Goal: Task Accomplishment & Management: Complete application form

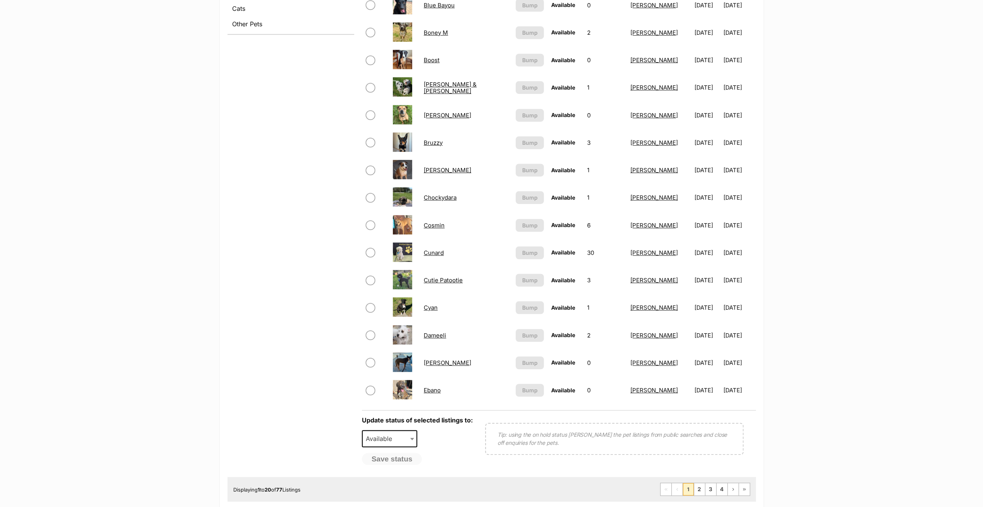
scroll to position [425, 0]
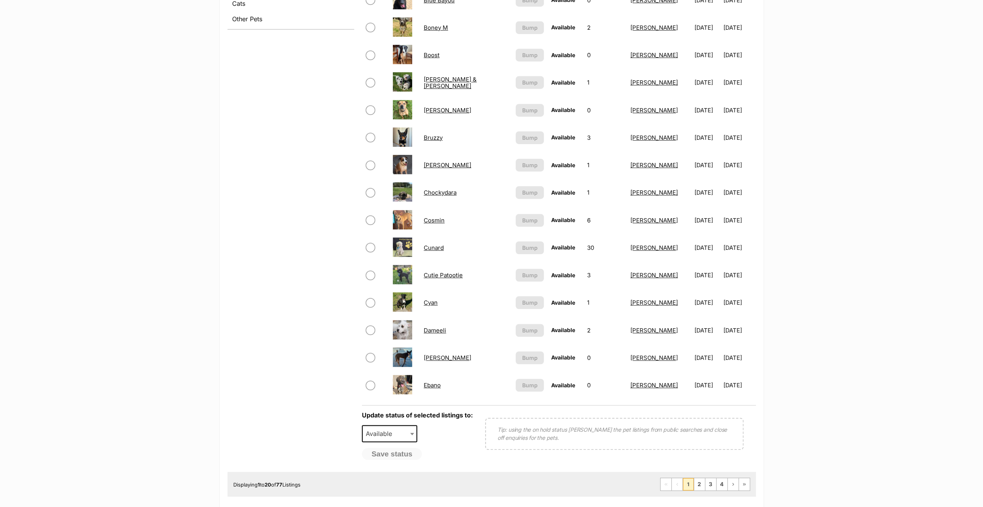
click at [433, 248] on link "Cunard" at bounding box center [434, 247] width 20 height 7
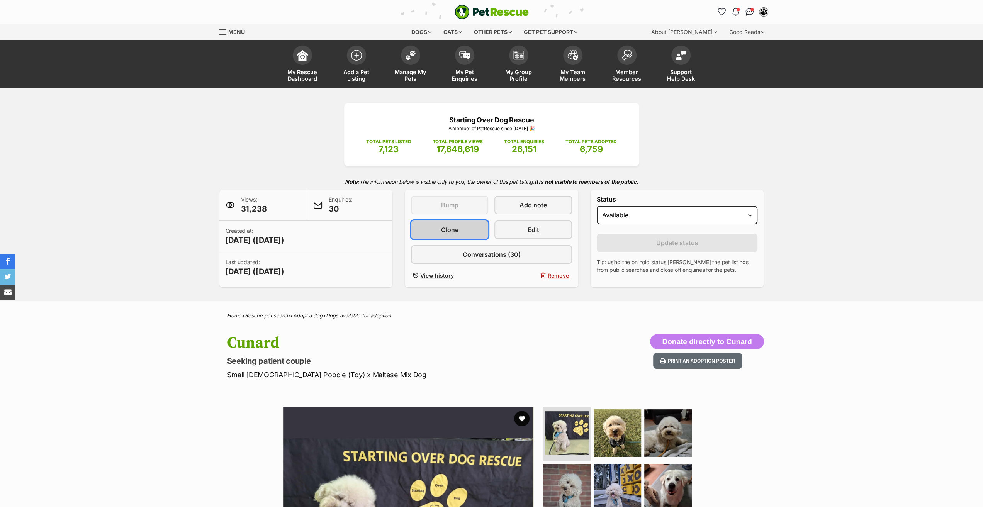
click at [451, 231] on span "Clone" at bounding box center [449, 229] width 17 height 9
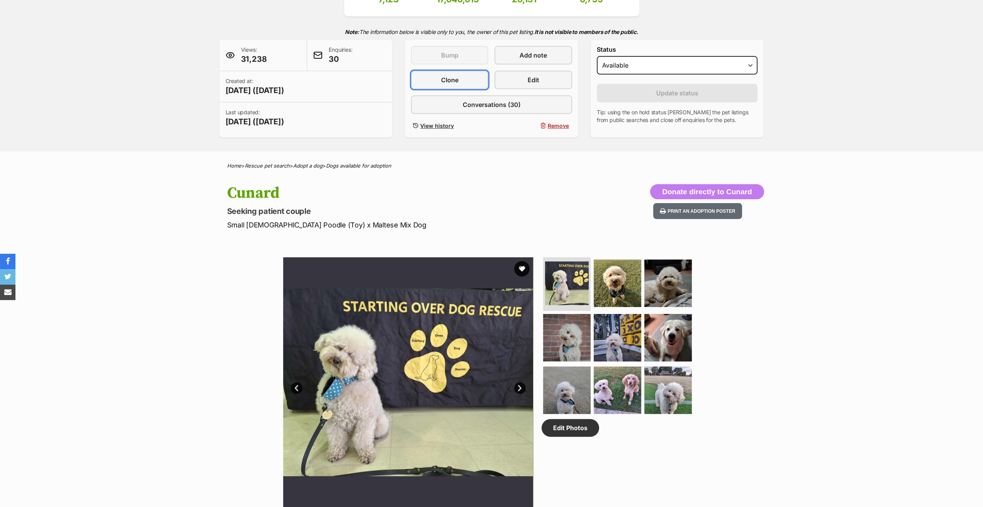
scroll to position [154, 0]
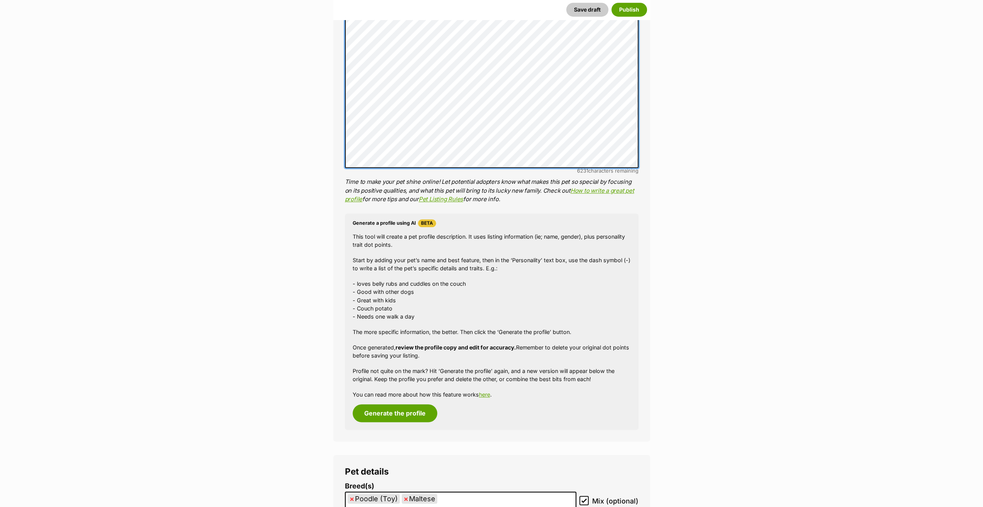
scroll to position [929, 0]
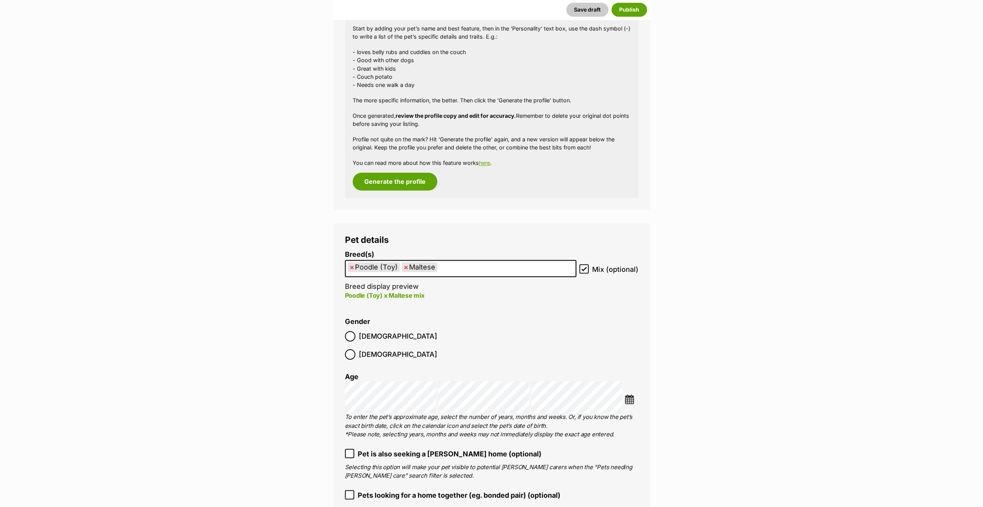
click at [405, 268] on span "×" at bounding box center [406, 267] width 5 height 10
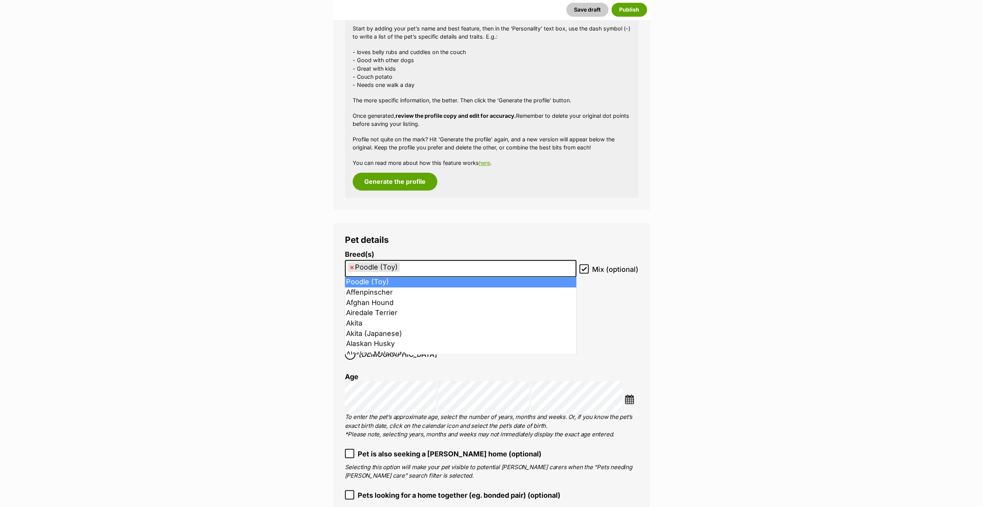
click at [351, 268] on span "×" at bounding box center [351, 267] width 5 height 10
select select
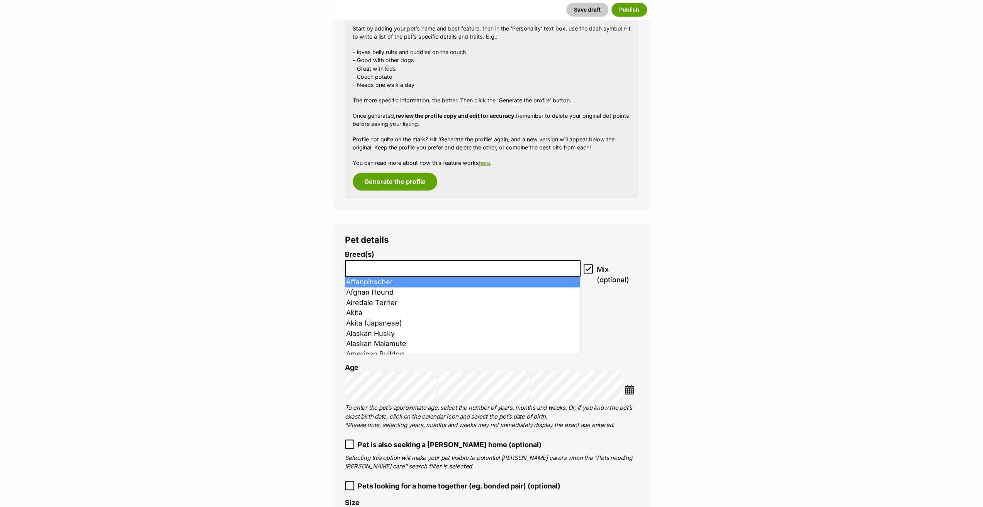
click at [352, 268] on input "search" at bounding box center [463, 267] width 231 height 8
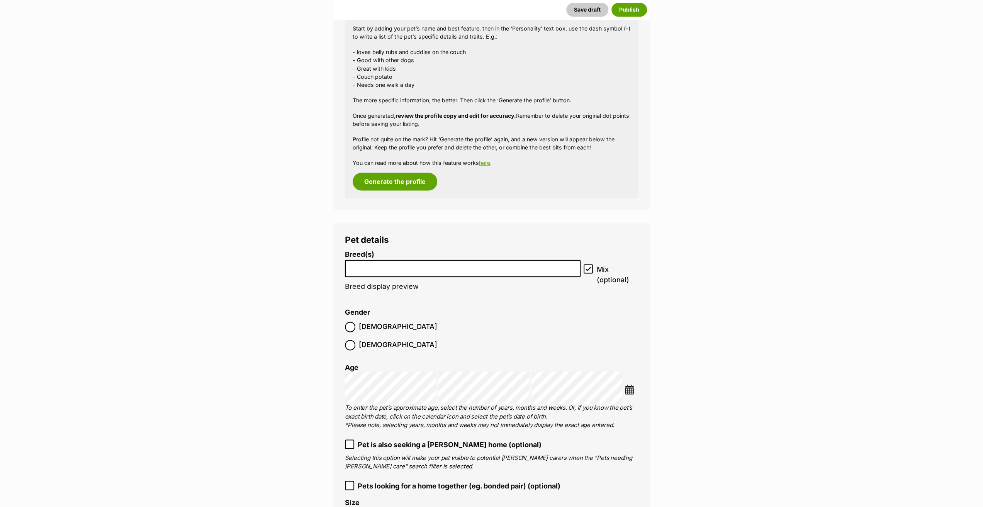
click at [353, 270] on input "search" at bounding box center [463, 267] width 231 height 8
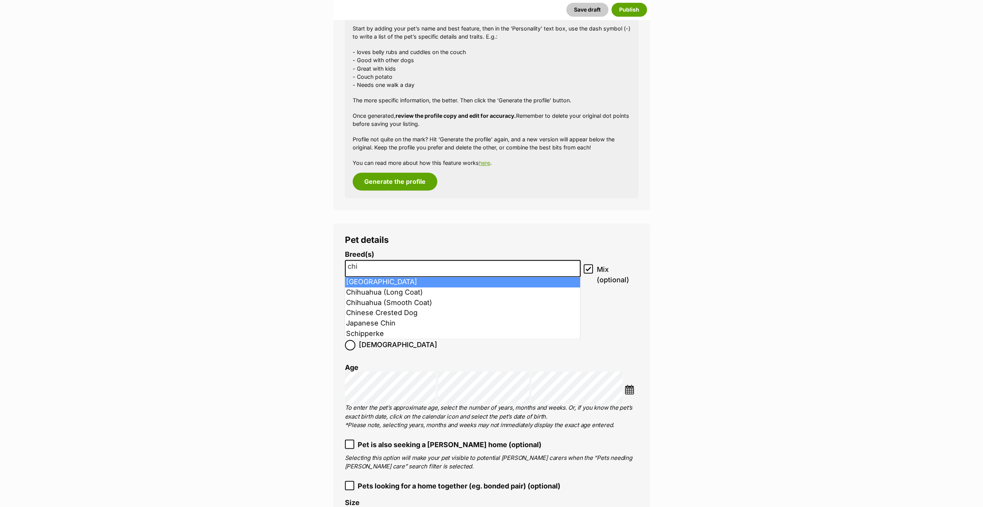
type input "chi"
select select "59"
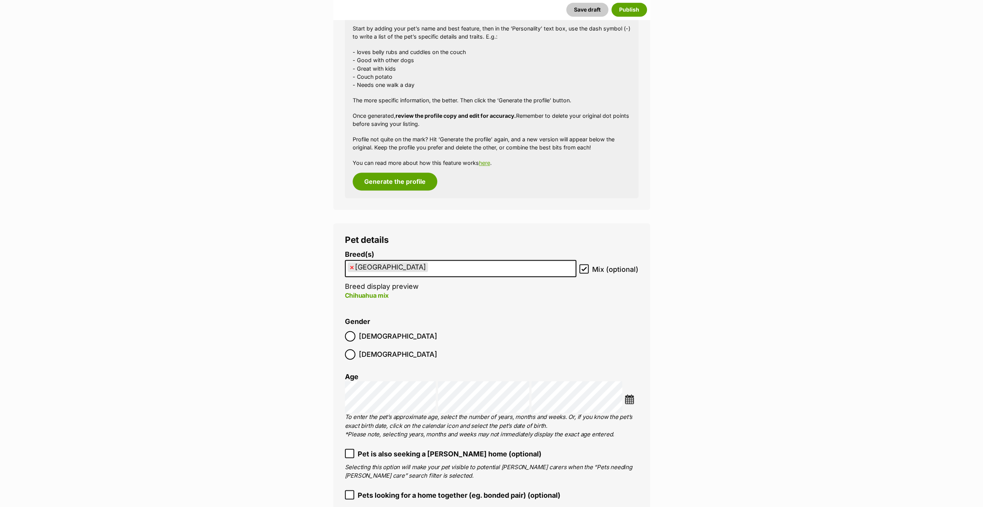
click at [630, 394] on img at bounding box center [629, 399] width 10 height 10
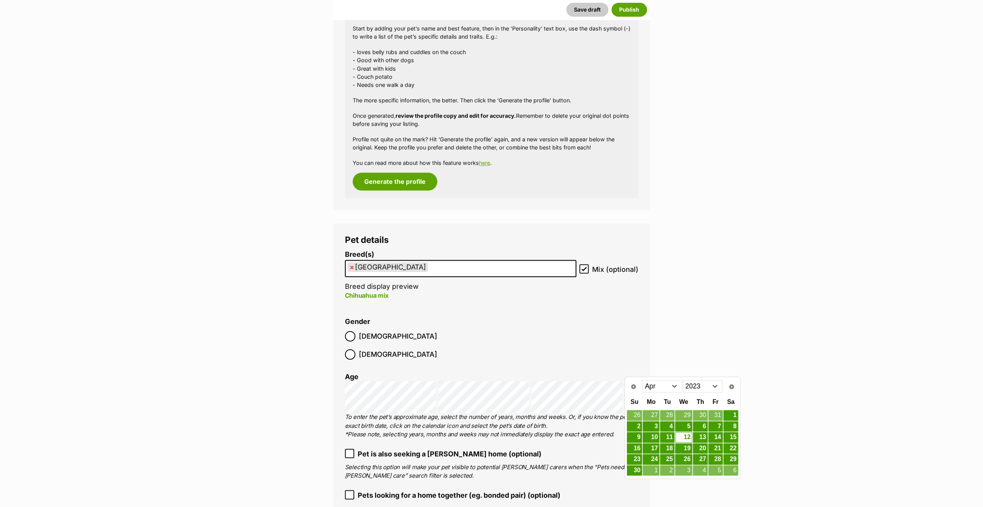
click at [696, 388] on select "2013 2014 2015 2016 2017 2018 2019 2020 2021 2022 2023 2024 2025" at bounding box center [703, 386] width 40 height 12
click at [662, 385] on select "Jan Feb Mar Apr May Jun Jul Aug Sep" at bounding box center [662, 386] width 40 height 12
click at [686, 448] on link "19" at bounding box center [683, 449] width 17 height 10
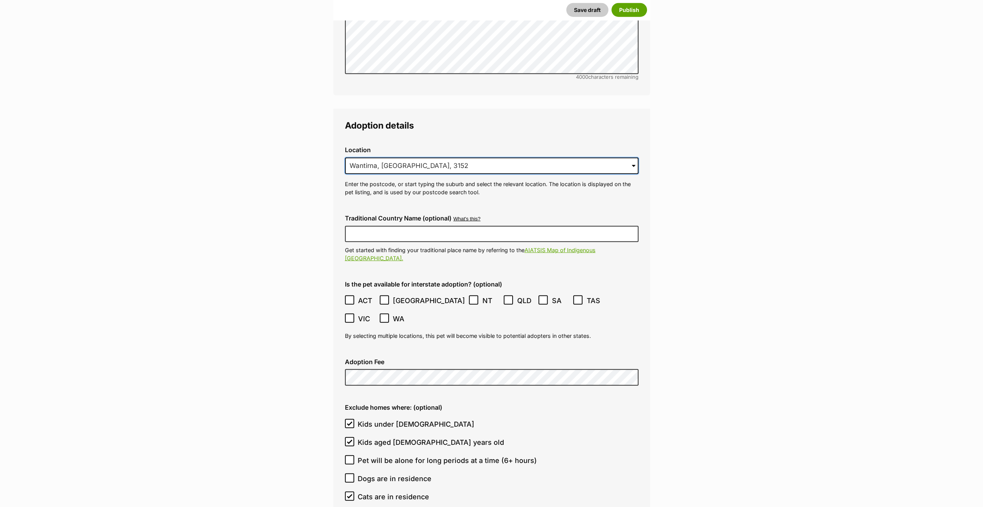
scroll to position [0, 0]
drag, startPoint x: 425, startPoint y: 147, endPoint x: 295, endPoint y: 158, distance: 129.9
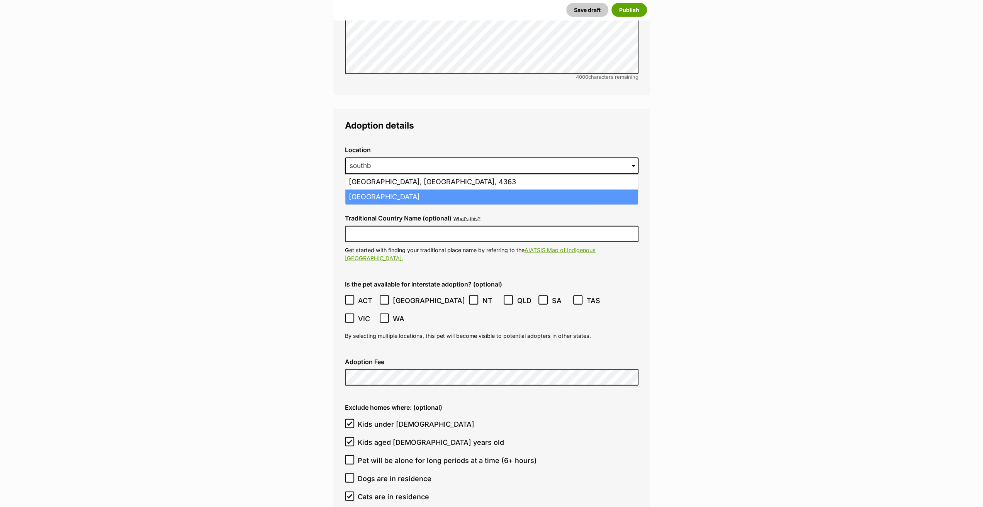
click at [383, 190] on li "Southbank, Victoria, 3006" at bounding box center [491, 197] width 292 height 15
type input "Southbank, Victoria, 3006"
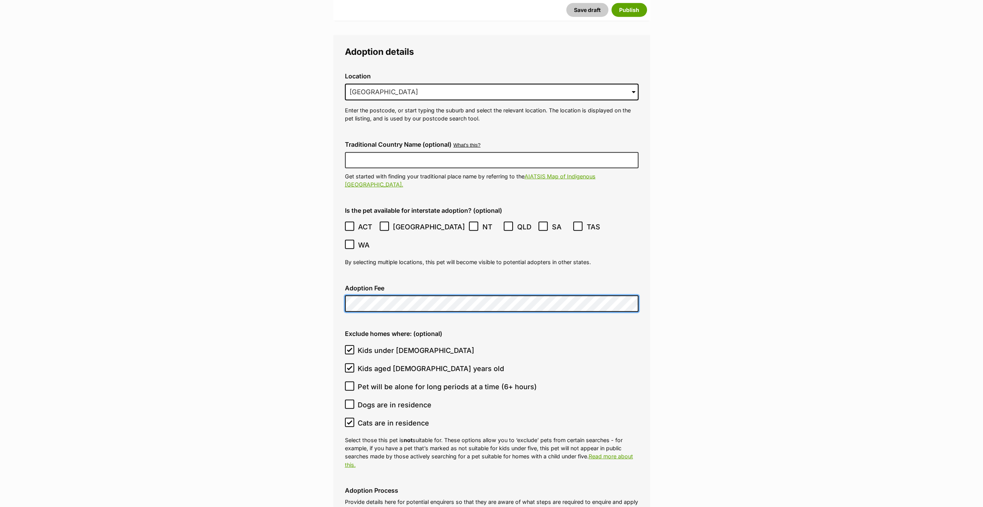
scroll to position [1971, 0]
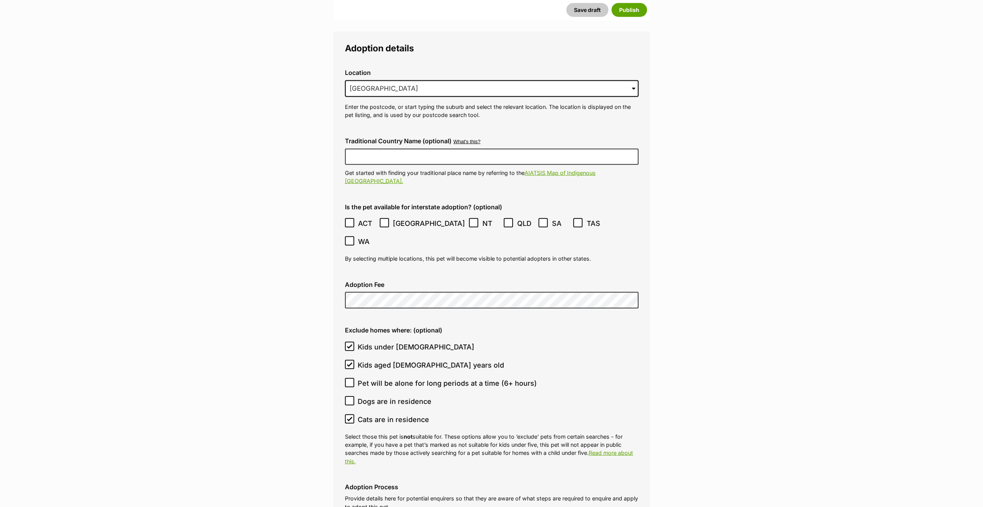
click at [349, 362] on icon at bounding box center [349, 364] width 5 height 5
click at [349, 360] on input "Kids aged [DEMOGRAPHIC_DATA] years old" at bounding box center [349, 364] width 9 height 9
checkbox input "false"
drag, startPoint x: 349, startPoint y: 301, endPoint x: 343, endPoint y: 332, distance: 32.2
click at [348, 344] on icon at bounding box center [349, 346] width 5 height 5
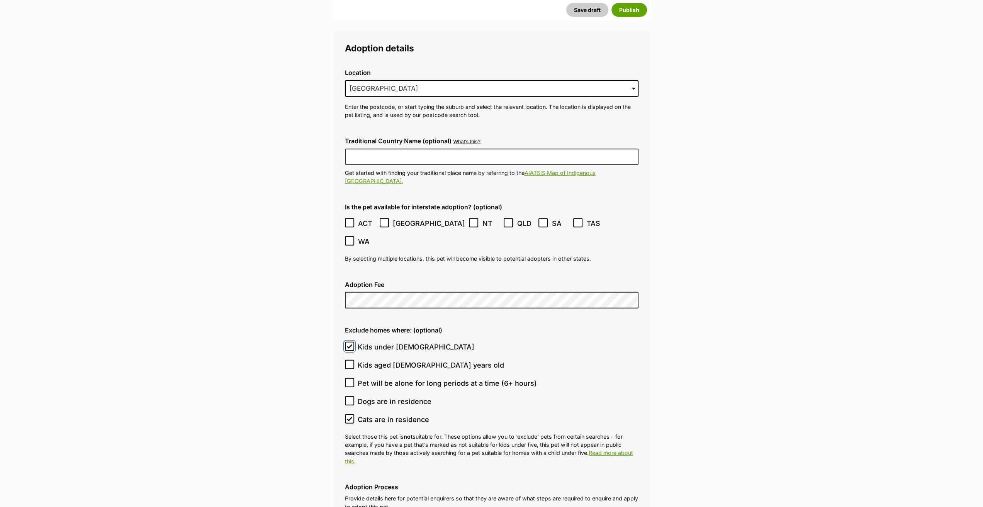
click at [348, 342] on input "Kids under [DEMOGRAPHIC_DATA]" at bounding box center [349, 346] width 9 height 9
checkbox input "false"
click at [350, 416] on icon at bounding box center [349, 418] width 5 height 5
click at [350, 414] on input "Cats are in residence" at bounding box center [349, 418] width 9 height 9
checkbox input "false"
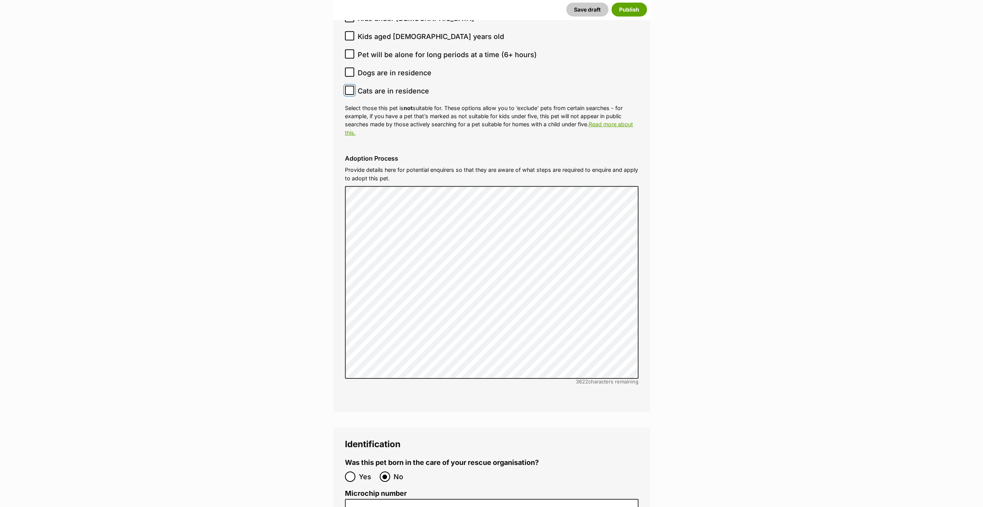
scroll to position [2435, 0]
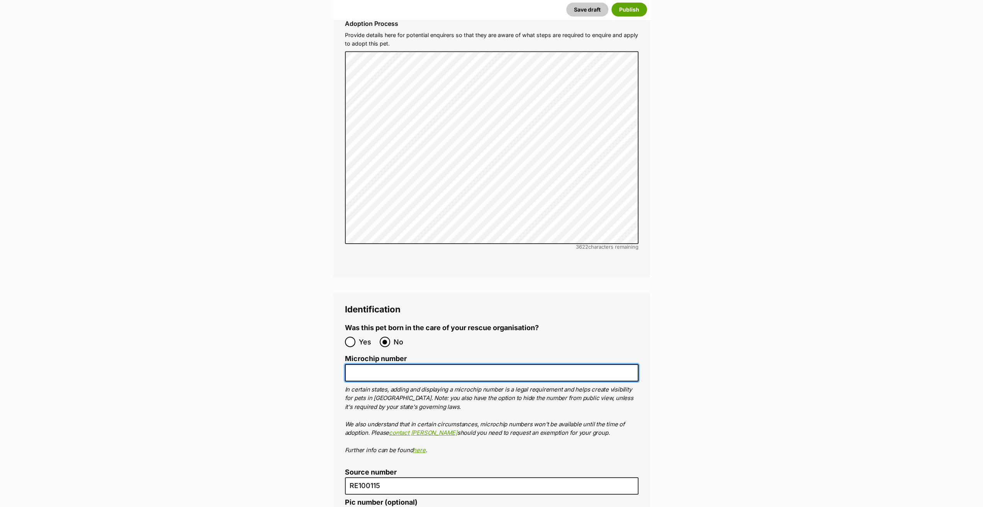
paste input "956000017221056"
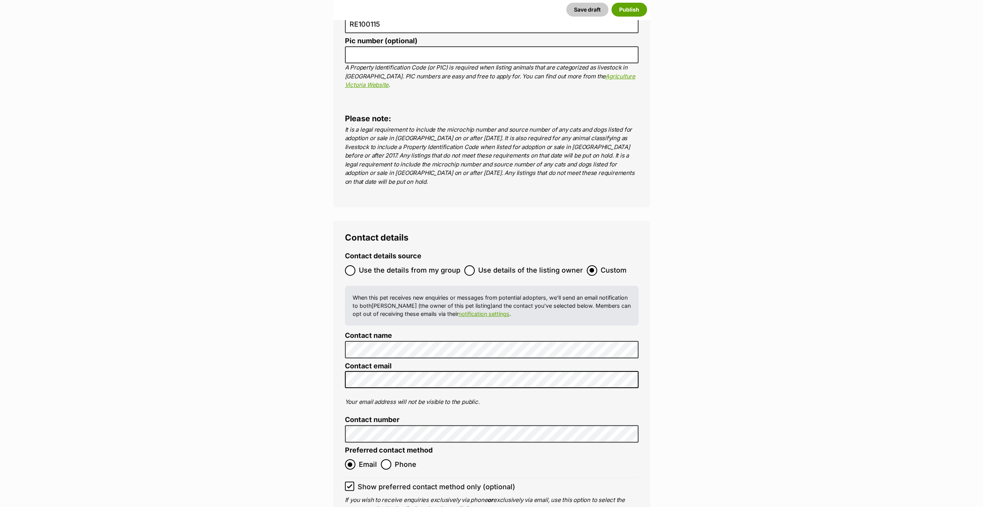
scroll to position [2898, 0]
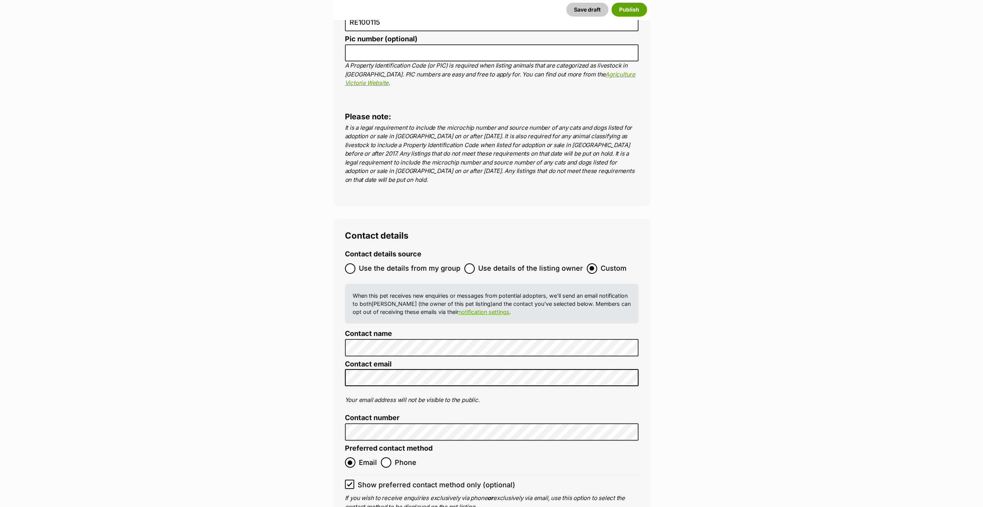
type input "956000017221056"
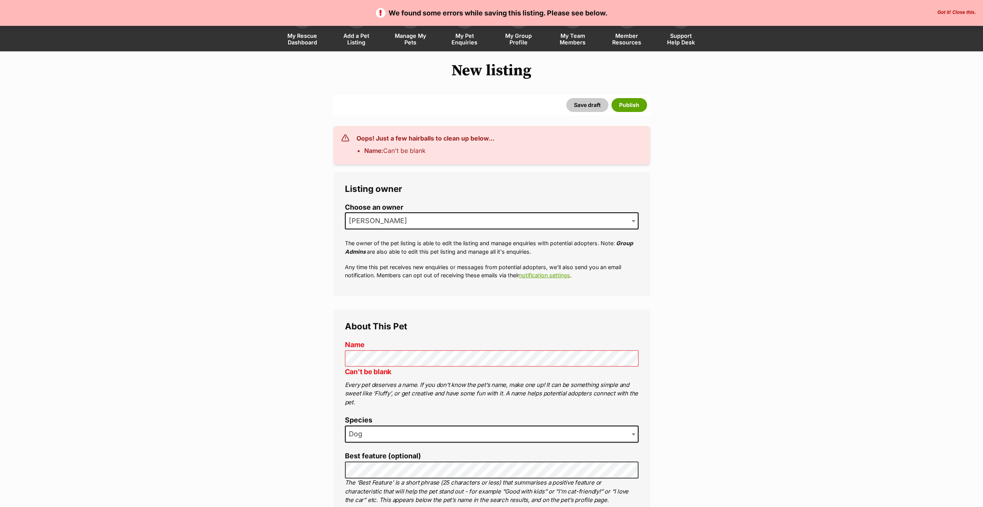
scroll to position [193, 0]
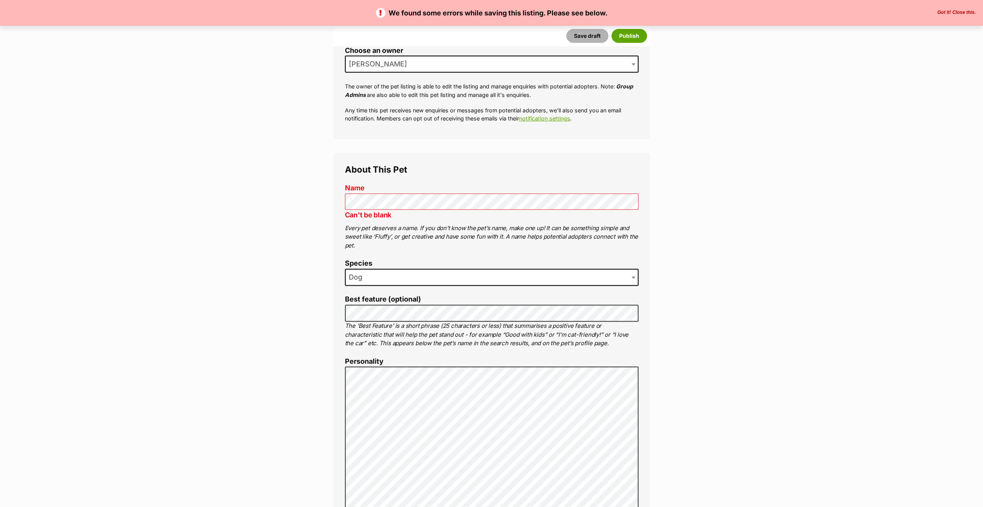
click at [589, 32] on button "Save draft" at bounding box center [587, 36] width 42 height 14
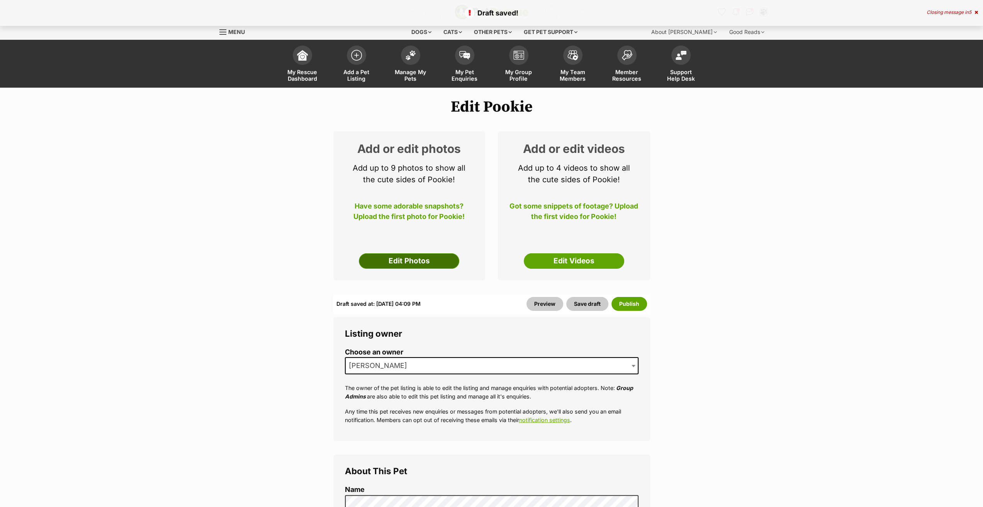
click at [397, 261] on link "Edit Photos" at bounding box center [409, 260] width 100 height 15
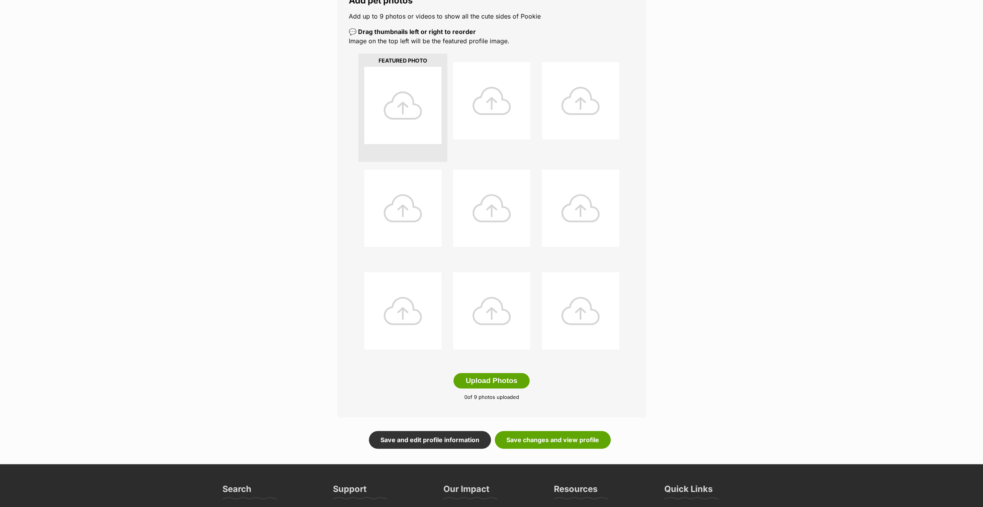
scroll to position [154, 0]
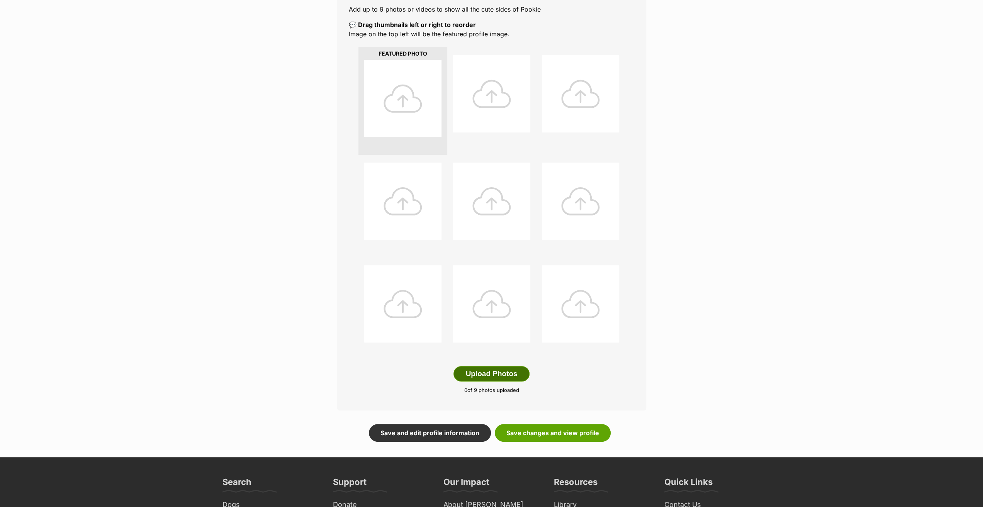
click at [495, 371] on button "Upload Photos" at bounding box center [491, 373] width 76 height 15
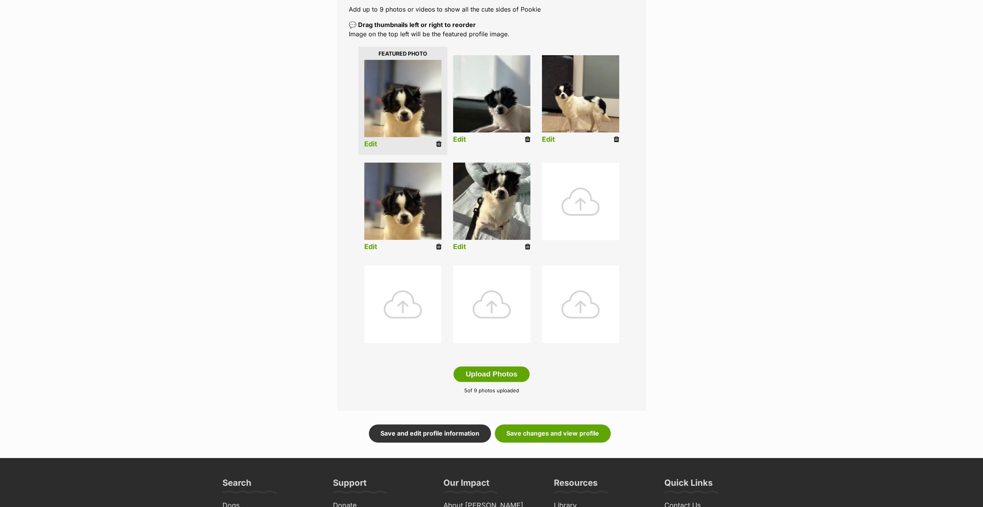
click at [546, 140] on link "Edit" at bounding box center [548, 140] width 13 height 8
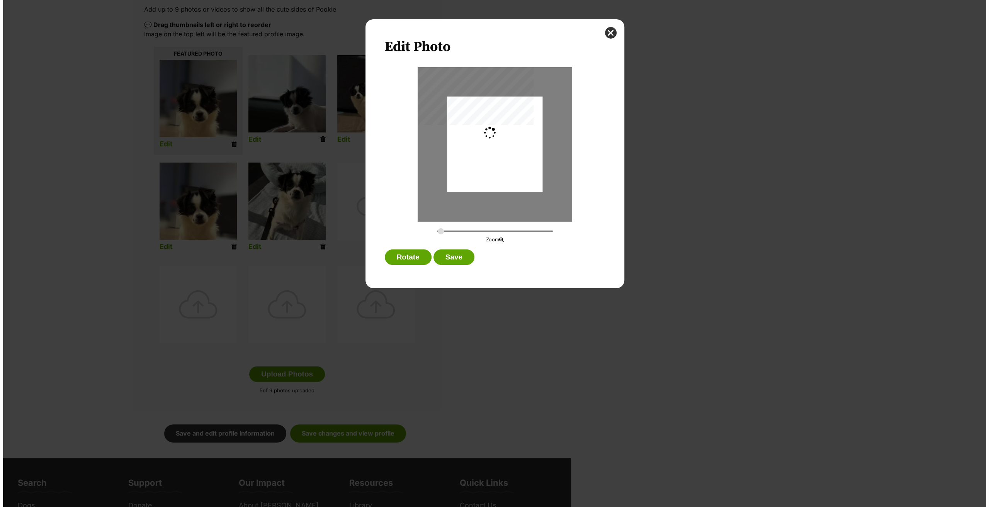
scroll to position [0, 0]
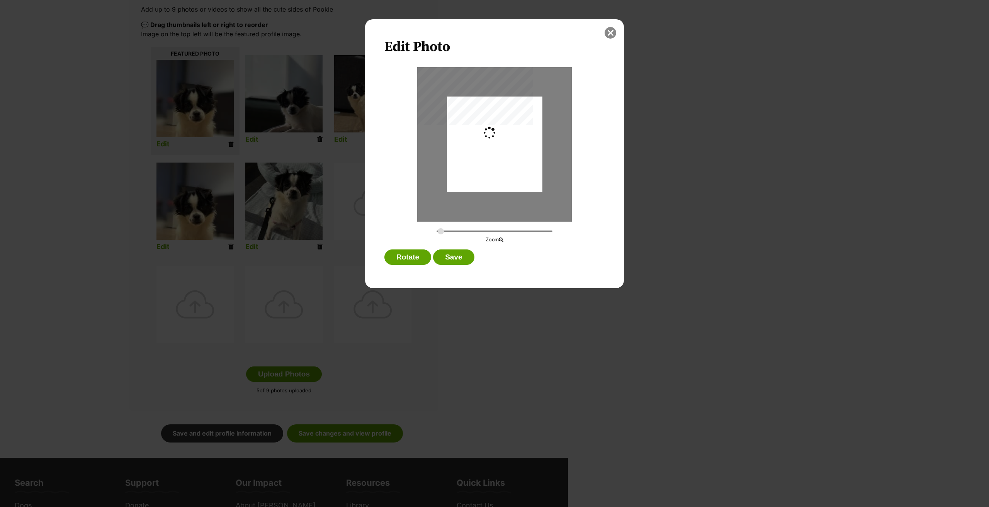
click at [606, 31] on button "close" at bounding box center [610, 33] width 12 height 12
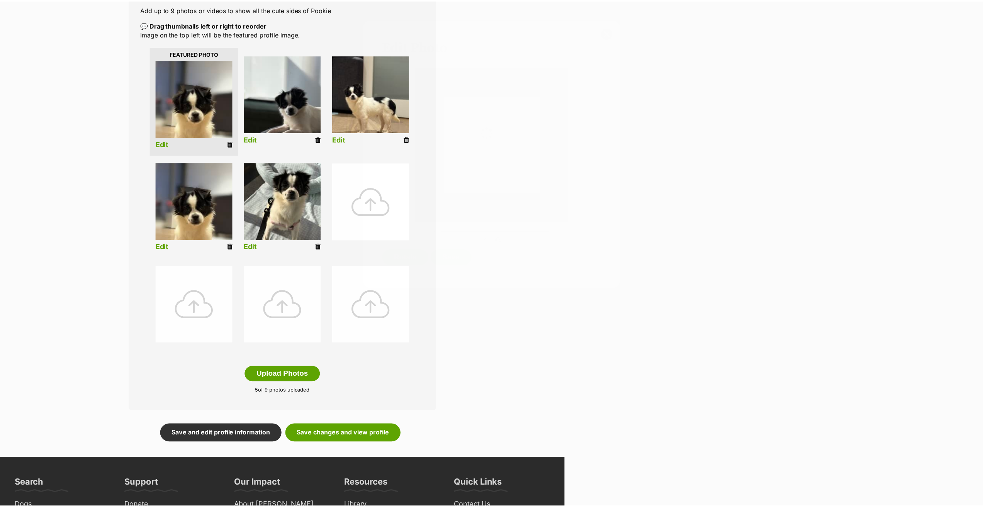
scroll to position [154, 0]
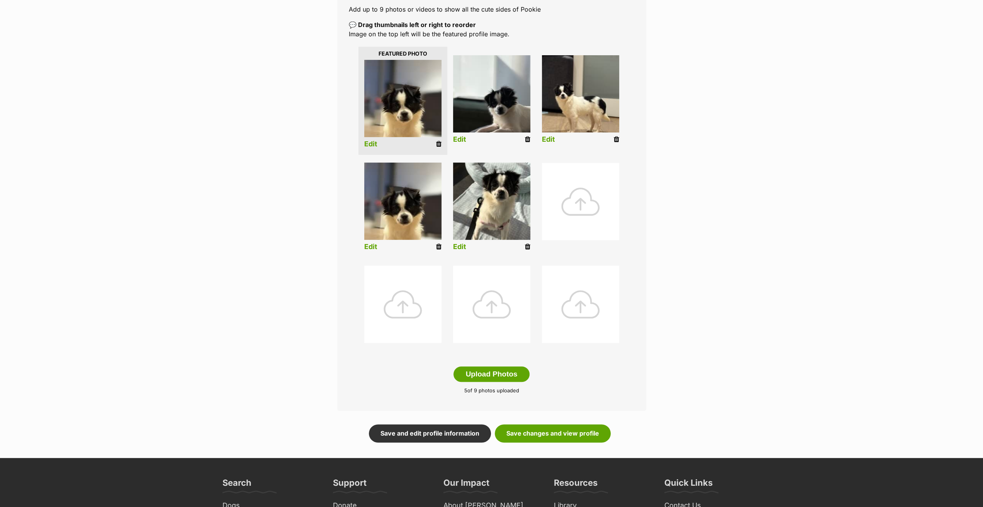
click at [437, 248] on icon at bounding box center [438, 246] width 5 height 7
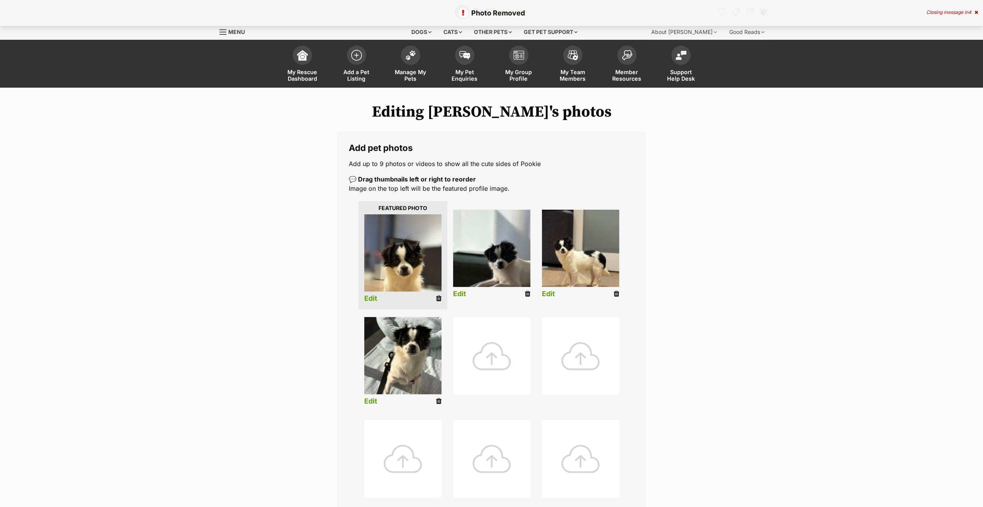
click at [379, 296] on li "Edit" at bounding box center [402, 255] width 89 height 109
click at [371, 300] on link "Edit" at bounding box center [370, 299] width 13 height 8
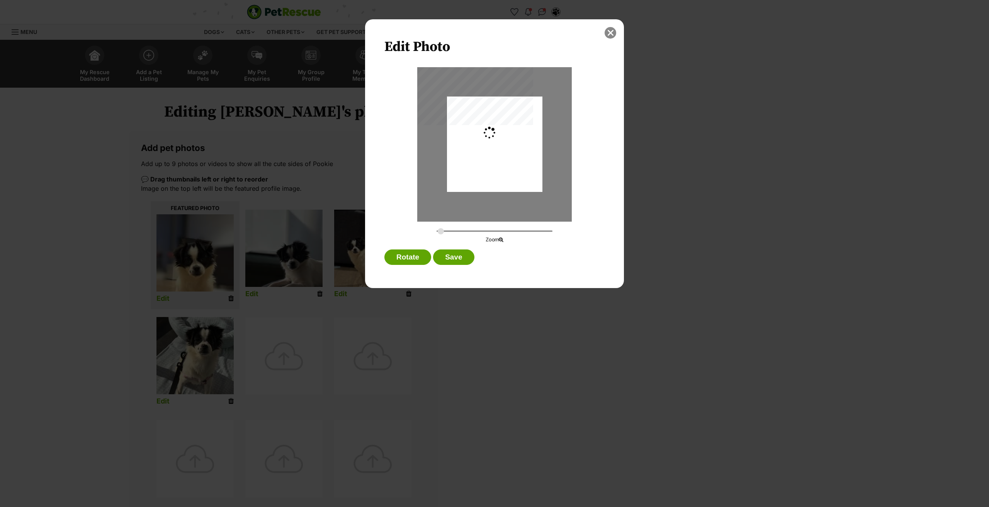
click at [609, 32] on button "close" at bounding box center [610, 33] width 12 height 12
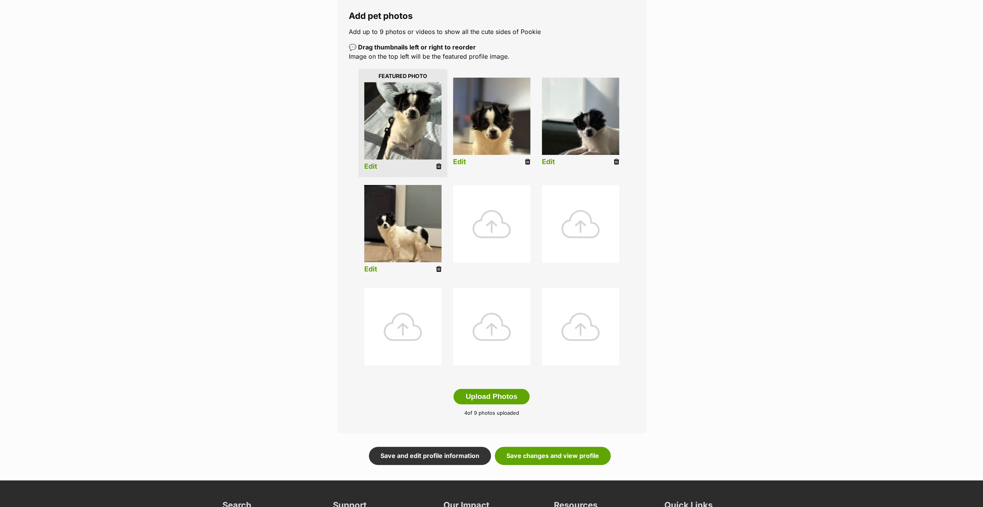
scroll to position [232, 0]
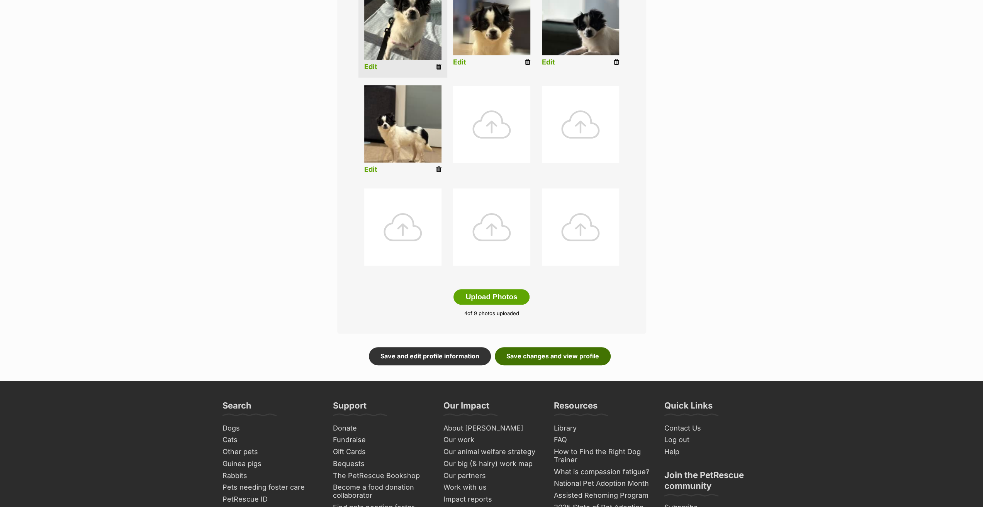
click at [524, 359] on link "Save changes and view profile" at bounding box center [553, 356] width 116 height 18
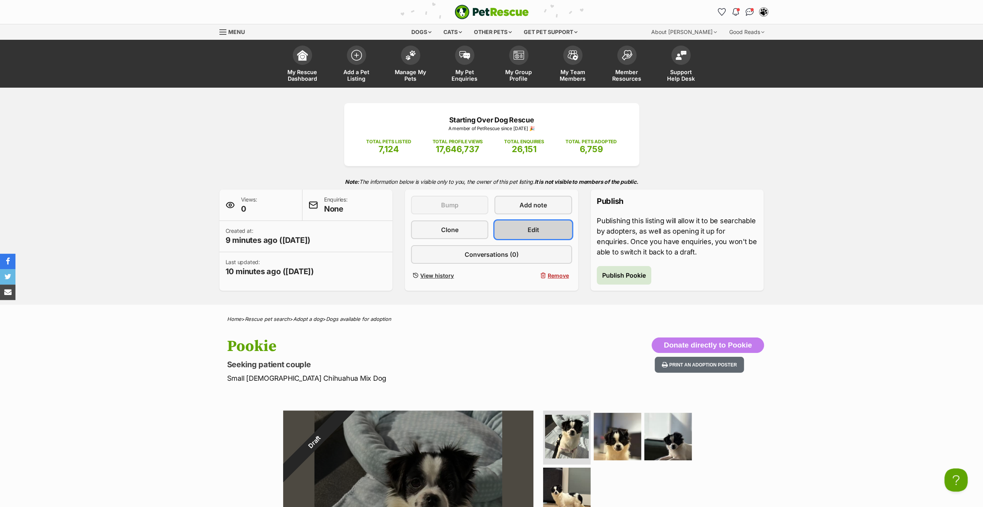
click at [513, 227] on link "Edit" at bounding box center [532, 230] width 77 height 19
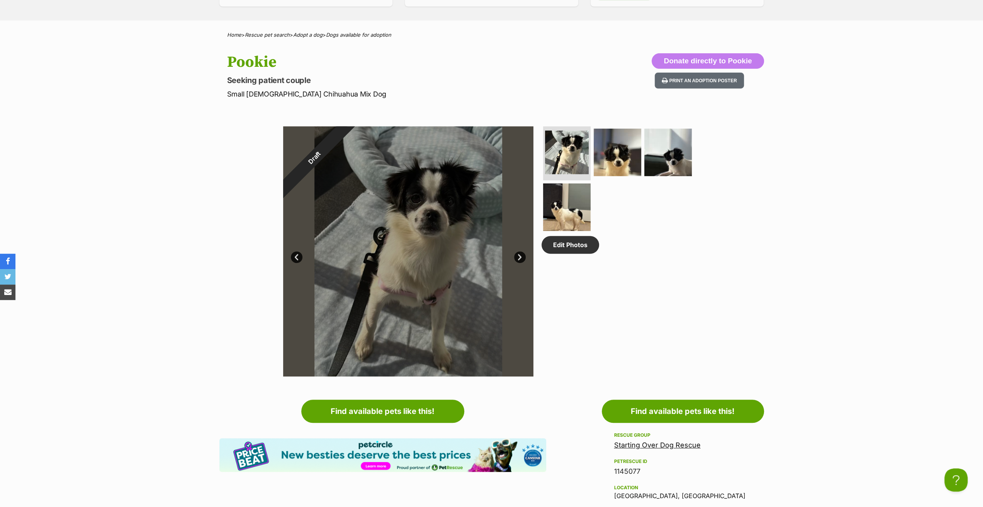
scroll to position [408, 0]
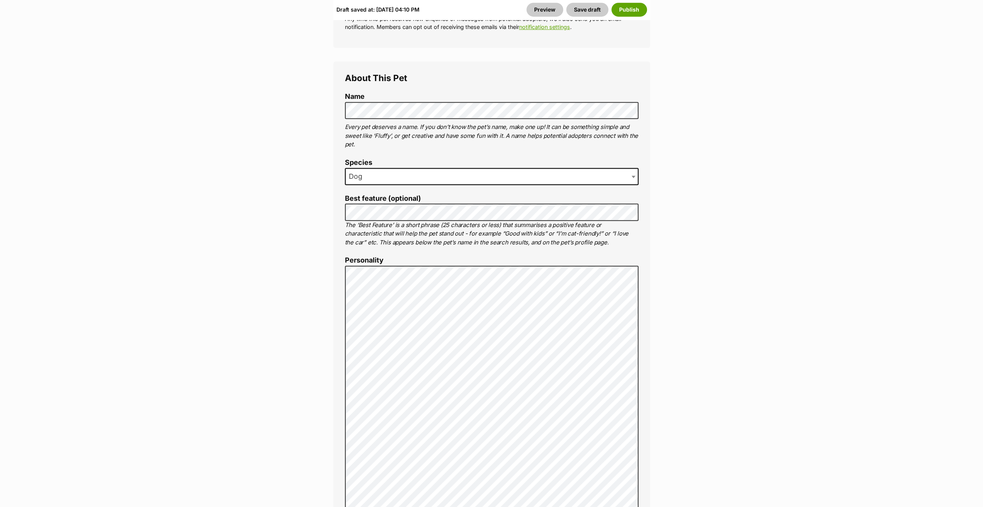
scroll to position [425, 0]
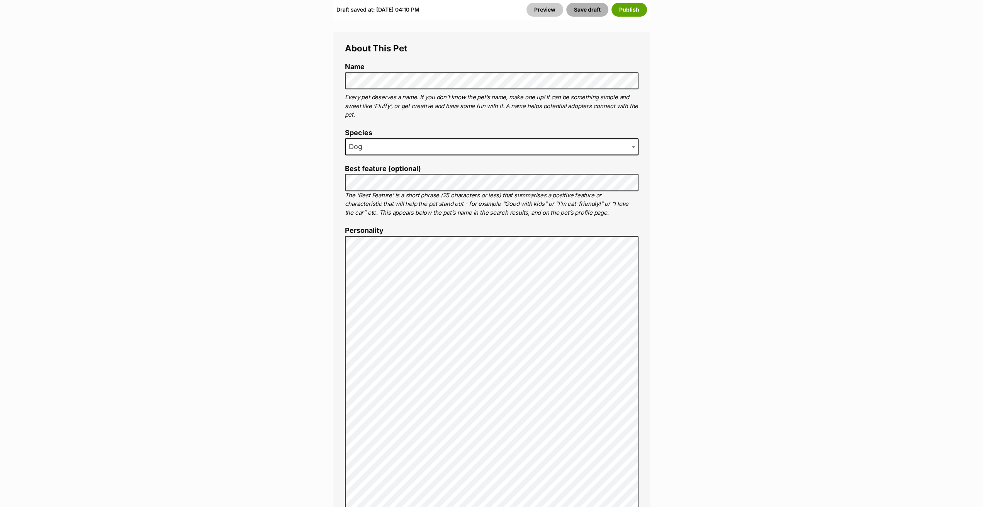
click at [582, 11] on button "Save draft" at bounding box center [587, 10] width 42 height 14
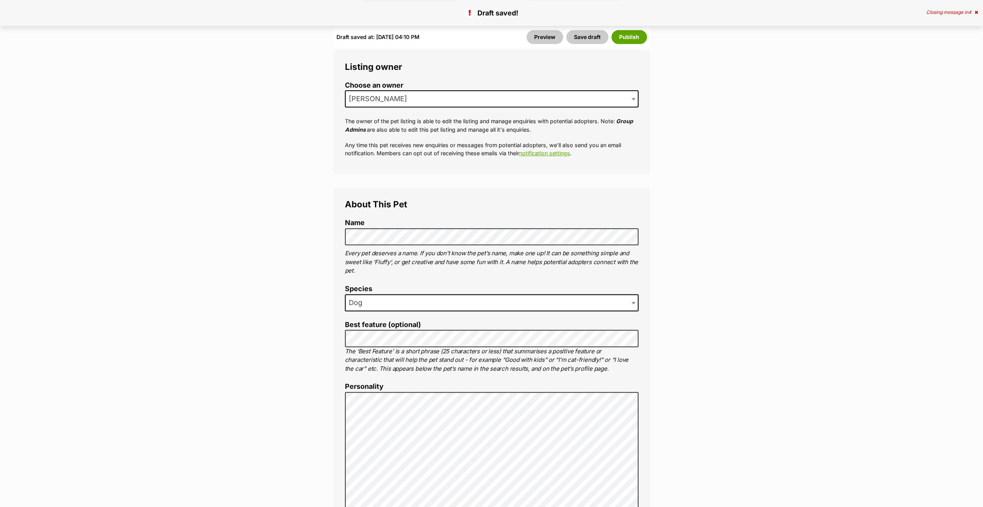
scroll to position [309, 0]
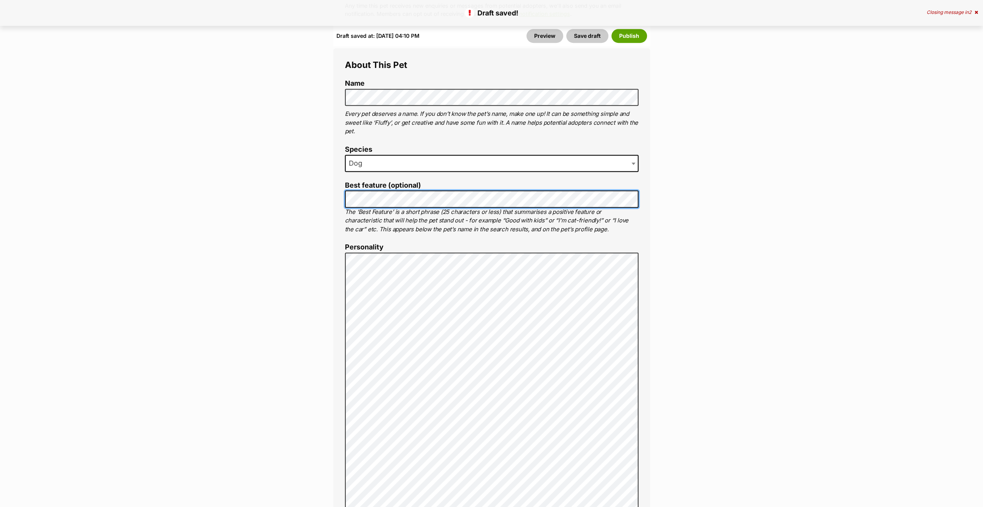
scroll to position [502, 0]
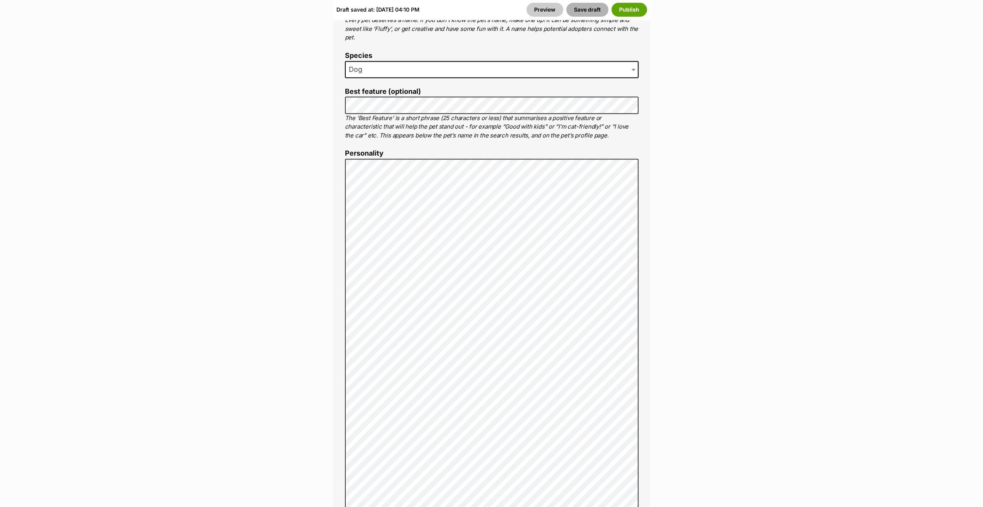
click at [584, 8] on button "Save draft" at bounding box center [587, 10] width 42 height 14
